Goal: Task Accomplishment & Management: Complete application form

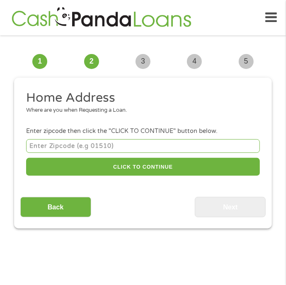
scroll to position [6, 0]
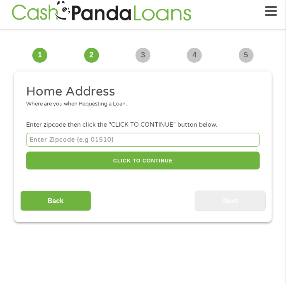
click at [229, 140] on input "number" at bounding box center [143, 140] width 234 height 14
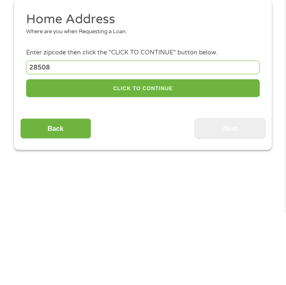
type input "28508"
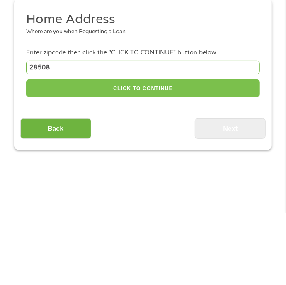
click at [202, 166] on button "CLICK TO CONTINUE" at bounding box center [143, 160] width 234 height 18
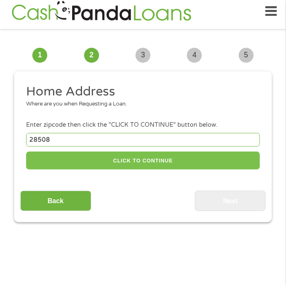
type input "28508"
type input "[PERSON_NAME]"
select select "[US_STATE]"
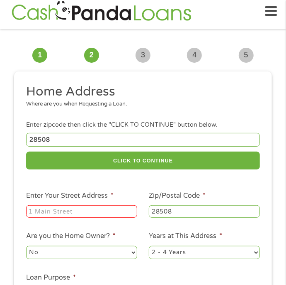
click at [98, 214] on input "Enter Your Street Address *" at bounding box center [81, 211] width 111 height 12
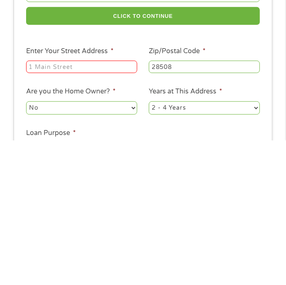
type input "[STREET_ADDRESS][PERSON_NAME][PERSON_NAME]"
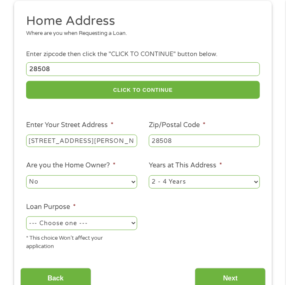
scroll to position [78, 0]
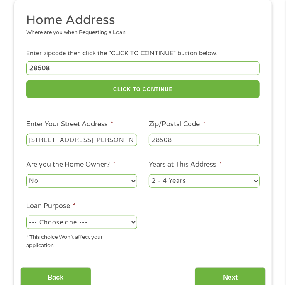
click at [208, 182] on select "1 Year or less 1 - 2 Years 2 - 4 Years Over 4 Years" at bounding box center [204, 180] width 111 height 13
select select "60months"
click at [149, 175] on select "1 Year or less 1 - 2 Years 2 - 4 Years Over 4 Years" at bounding box center [204, 180] width 111 height 13
click at [124, 224] on select "--- Choose one --- Pay Bills Debt Consolidation Home Improvement Major Purchase…" at bounding box center [81, 221] width 111 height 13
select select "shorttermcash"
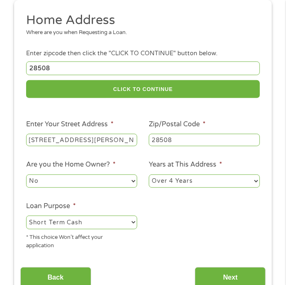
click at [26, 217] on select "--- Choose one --- Pay Bills Debt Consolidation Home Improvement Major Purchase…" at bounding box center [81, 221] width 111 height 13
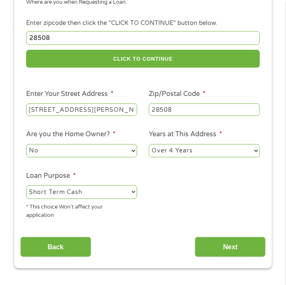
scroll to position [111, 0]
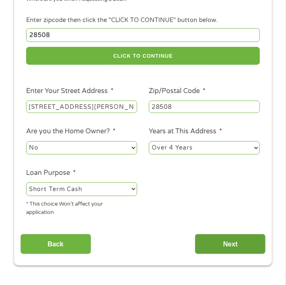
click at [244, 246] on input "Next" at bounding box center [230, 244] width 71 height 20
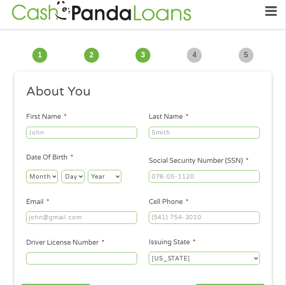
click at [116, 136] on input "First Name *" at bounding box center [81, 133] width 111 height 12
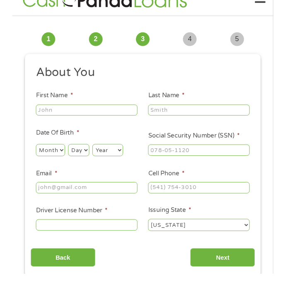
scroll to position [6, 0]
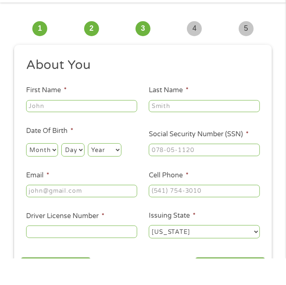
type input "[PERSON_NAME]"
type input "Holland"
type input "[EMAIL_ADDRESS][DOMAIN_NAME]"
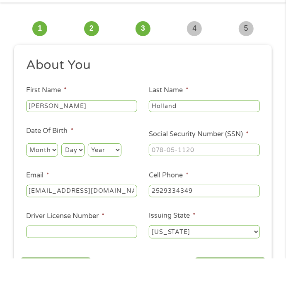
type input "[PHONE_NUMBER]"
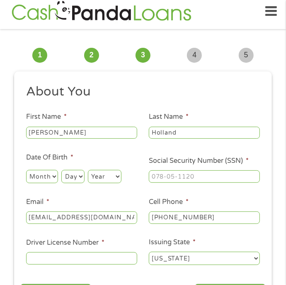
click at [53, 179] on select "Month 1 2 3 4 5 6 7 8 9 10 11 12" at bounding box center [42, 176] width 32 height 13
select select "9"
click at [26, 170] on select "Month 1 2 3 4 5 6 7 8 9 10 11 12" at bounding box center [42, 176] width 32 height 13
click at [75, 178] on select "Day 1 2 3 4 5 6 7 8 9 10 11 12 13 14 15 16 17 18 19 20 21 22 23 24 25 26 27 28 …" at bounding box center [72, 176] width 23 height 13
select select "11"
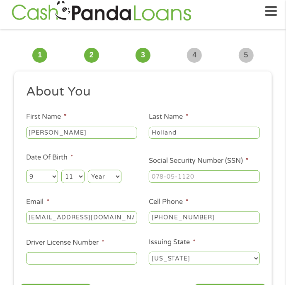
click at [61, 170] on select "Day 1 2 3 4 5 6 7 8 9 10 11 12 13 14 15 16 17 18 19 20 21 22 23 24 25 26 27 28 …" at bounding box center [72, 176] width 23 height 13
click at [103, 179] on select "Year [DATE] 2006 2005 2004 2003 2002 2001 2000 1999 1998 1997 1996 1995 1994 19…" at bounding box center [105, 176] width 34 height 13
select select "1982"
click at [88, 170] on select "Year [DATE] 2006 2005 2004 2003 2002 2001 2000 1999 1998 1997 1996 1995 1994 19…" at bounding box center [105, 176] width 34 height 13
click at [202, 178] on input "Social Security Number (SSN) *" at bounding box center [204, 176] width 111 height 12
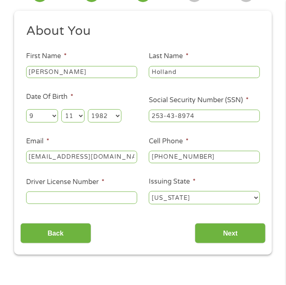
type input "253-43-8974"
click at [123, 196] on input "Driver License Number *" at bounding box center [81, 197] width 111 height 12
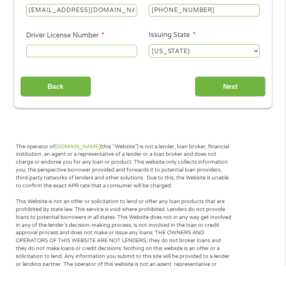
scroll to position [194, 0]
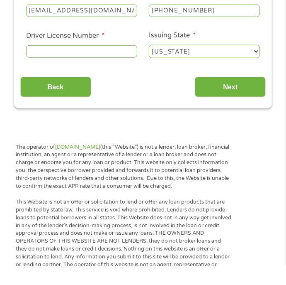
click at [116, 70] on input "Driver License Number *" at bounding box center [81, 70] width 111 height 12
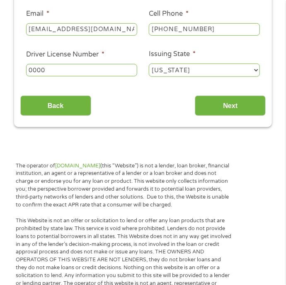
click at [117, 73] on input "0000" at bounding box center [81, 70] width 111 height 12
click at [122, 75] on input "00003596" at bounding box center [81, 70] width 111 height 12
type input "000035964363"
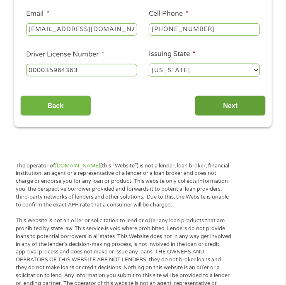
click at [233, 111] on input "Next" at bounding box center [230, 105] width 71 height 20
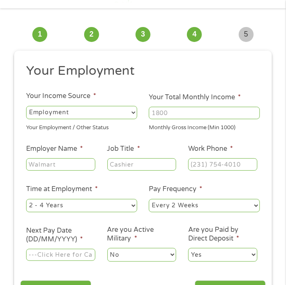
scroll to position [6, 0]
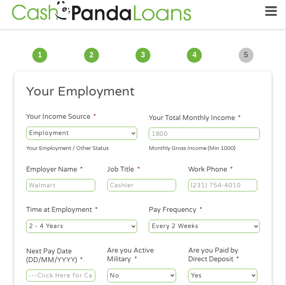
click at [122, 132] on select "--- Choose one --- Employment [DEMOGRAPHIC_DATA] Benefits" at bounding box center [81, 133] width 111 height 13
click at [26, 127] on select "--- Choose one --- Employment [DEMOGRAPHIC_DATA] Benefits" at bounding box center [81, 133] width 111 height 13
click at [212, 134] on input "Your Total Monthly Income *" at bounding box center [204, 133] width 111 height 12
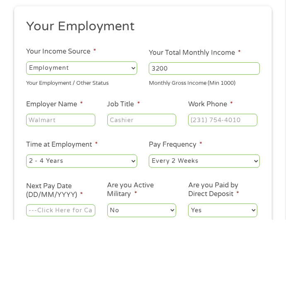
type input "3200"
click at [89, 186] on input "Employer Name *" at bounding box center [60, 185] width 69 height 12
type input "Butterball"
click at [148, 185] on input "Job Title *" at bounding box center [141, 185] width 69 height 12
type input "Safety Specialist"
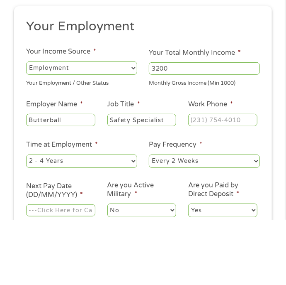
click at [232, 185] on input "Work Phone *" at bounding box center [222, 185] width 69 height 12
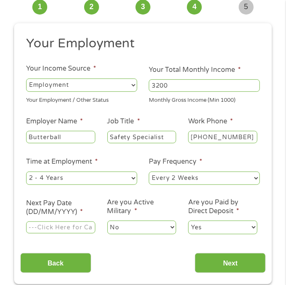
scroll to position [53, 0]
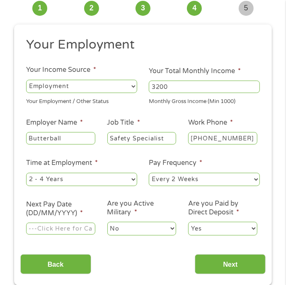
type input "[PHONE_NUMBER]"
click at [130, 177] on select "--- Choose one --- 1 Year or less 1 - 2 Years 2 - 4 Years Over 4 Years" at bounding box center [81, 179] width 111 height 13
select select "60months"
click at [26, 173] on select "--- Choose one --- 1 Year or less 1 - 2 Years 2 - 4 Years Over 4 Years" at bounding box center [81, 179] width 111 height 13
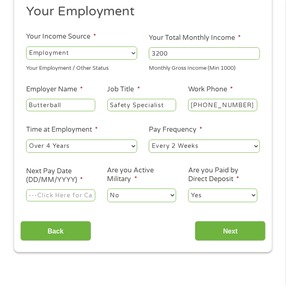
scroll to position [92, 0]
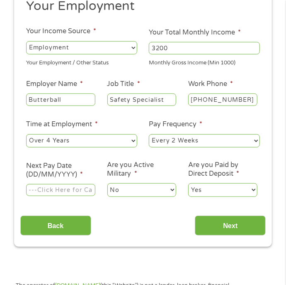
click at [79, 190] on input "Next Pay Date (DD/MM/YYYY) *" at bounding box center [60, 190] width 69 height 12
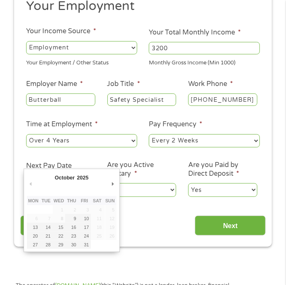
type input "[DATE]"
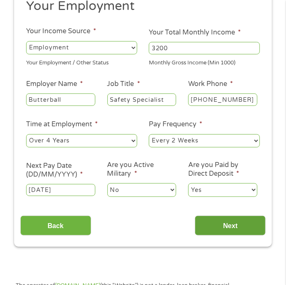
click at [237, 227] on input "Next" at bounding box center [230, 225] width 71 height 20
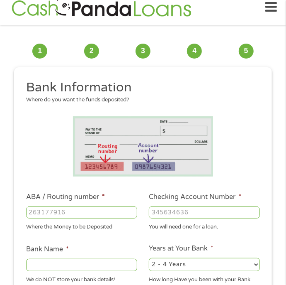
scroll to position [6, 0]
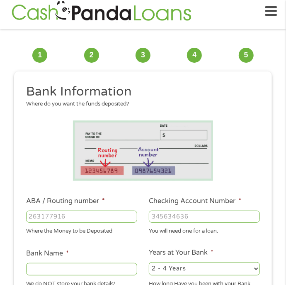
click at [121, 215] on input "ABA / Routing number *" at bounding box center [81, 216] width 111 height 12
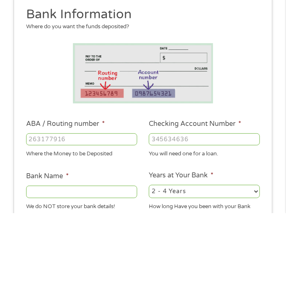
scroll to position [12, 0]
type input "043318092"
type input "FIRST NATIONAL BANK OF [US_STATE]"
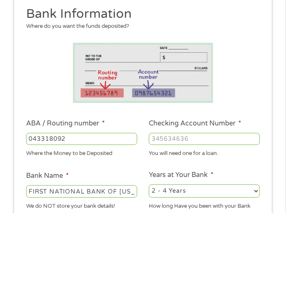
type input "043318092"
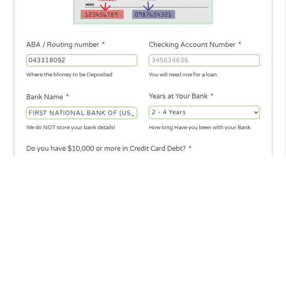
scroll to position [34, 0]
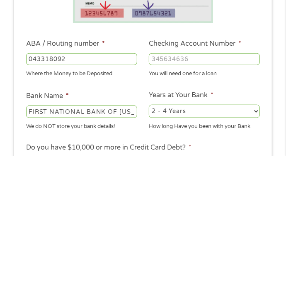
click at [222, 190] on input "Checking Account Number *" at bounding box center [204, 188] width 111 height 12
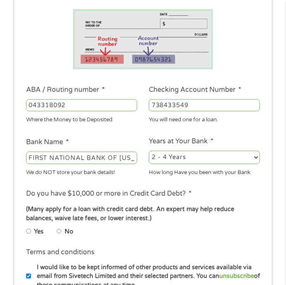
scroll to position [130, 0]
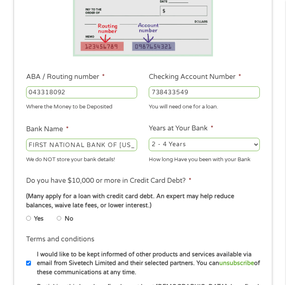
type input "738433549"
click at [67, 222] on label "No" at bounding box center [69, 218] width 9 height 9
click at [62, 222] on input "No" at bounding box center [59, 218] width 5 height 10
radio input "true"
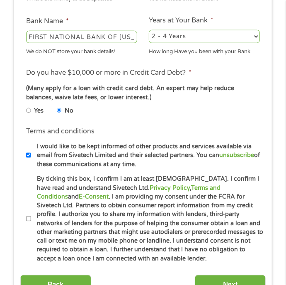
scroll to position [239, 0]
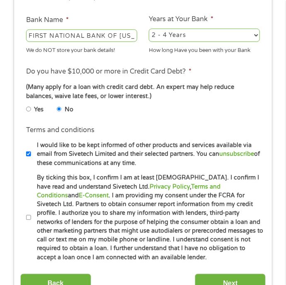
click at [27, 153] on input "I would like to be kept informed of other products and services available via e…" at bounding box center [28, 154] width 5 height 10
checkbox input "false"
click at [28, 219] on input "By ticking this box, I confirm I am at least [DEMOGRAPHIC_DATA]. I confirm I ha…" at bounding box center [28, 217] width 5 height 10
checkbox input "true"
click at [237, 284] on input "Next" at bounding box center [230, 283] width 71 height 20
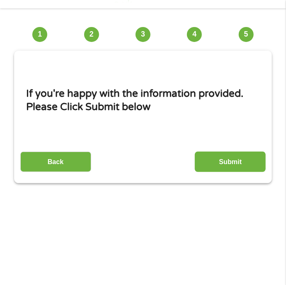
scroll to position [33, 0]
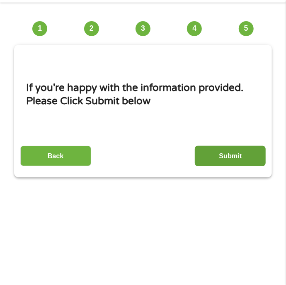
click at [251, 156] on input "Submit" at bounding box center [230, 156] width 71 height 20
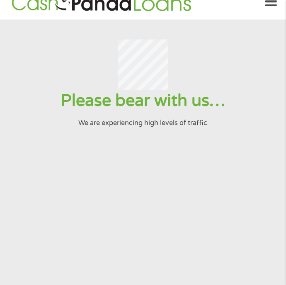
scroll to position [0, 0]
